Goal: Task Accomplishment & Management: Manage account settings

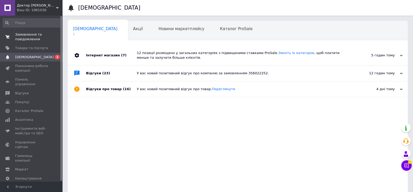
click at [33, 36] on span "Замовлення та повідомлення" at bounding box center [31, 36] width 33 height 9
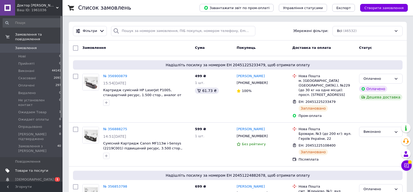
click at [36, 169] on span "Товари та послуги" at bounding box center [31, 171] width 33 height 5
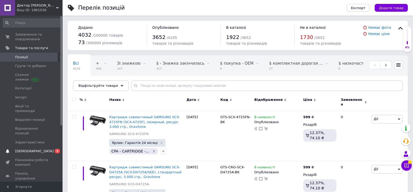
click at [36, 149] on span "[DEMOGRAPHIC_DATA]" at bounding box center [31, 151] width 33 height 5
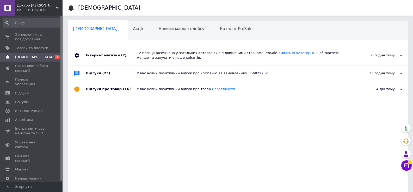
drag, startPoint x: 41, startPoint y: 37, endPoint x: 200, endPoint y: 59, distance: 160.2
click at [41, 37] on span "Замовлення та повідомлення" at bounding box center [31, 36] width 33 height 9
